Goal: Navigation & Orientation: Go to known website

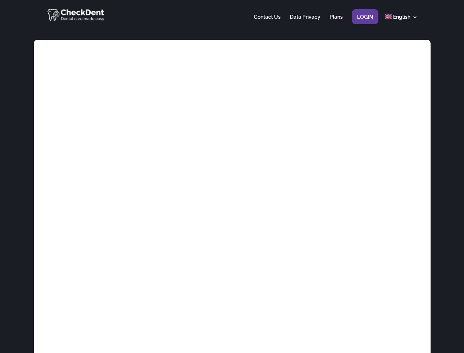
click at [232, 14] on div at bounding box center [231, 14] width 371 height 29
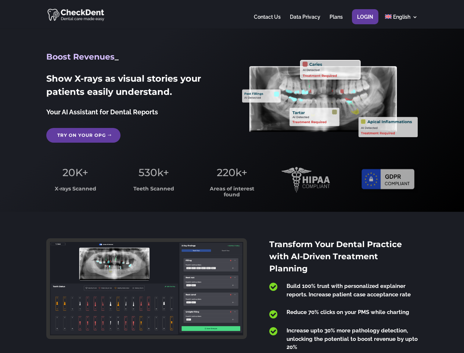
click at [232, 177] on span "220k+" at bounding box center [232, 172] width 31 height 13
click at [232, 14] on div at bounding box center [231, 14] width 371 height 29
